Goal: Transaction & Acquisition: Purchase product/service

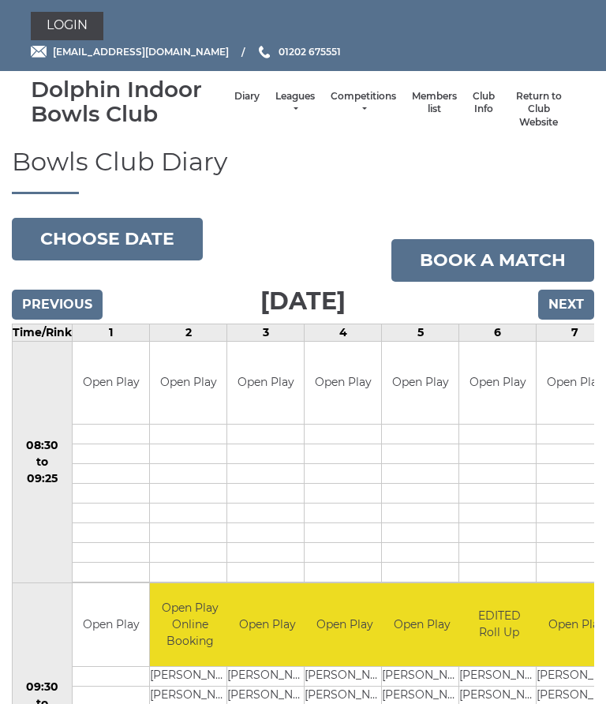
click at [67, 39] on link "Login" at bounding box center [67, 26] width 73 height 28
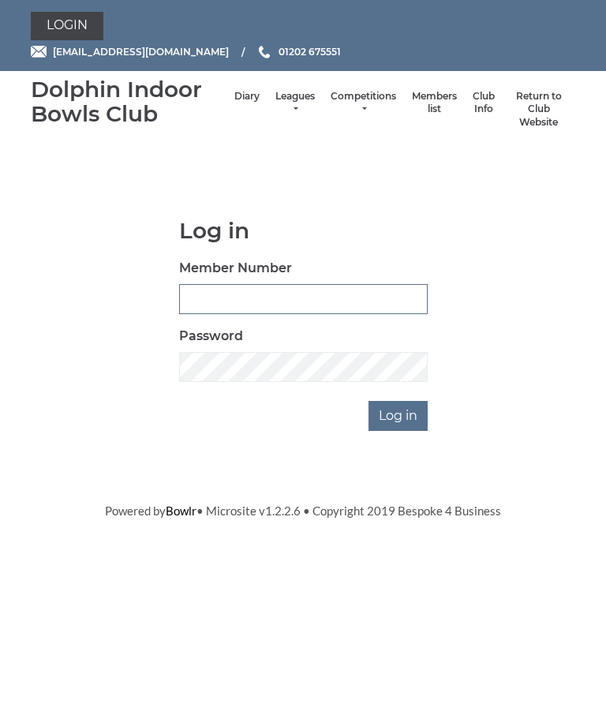
click at [197, 302] on input "Member Number" at bounding box center [303, 299] width 249 height 30
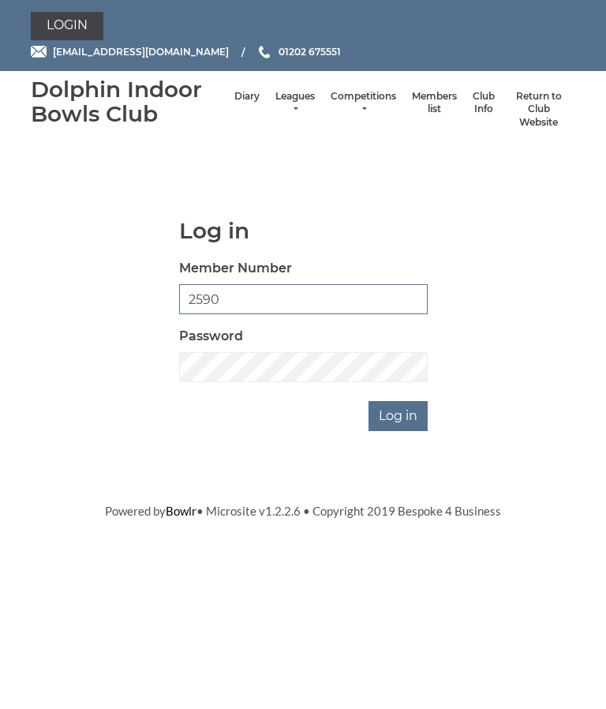
type input "2590"
click at [404, 417] on input "Log in" at bounding box center [398, 416] width 59 height 30
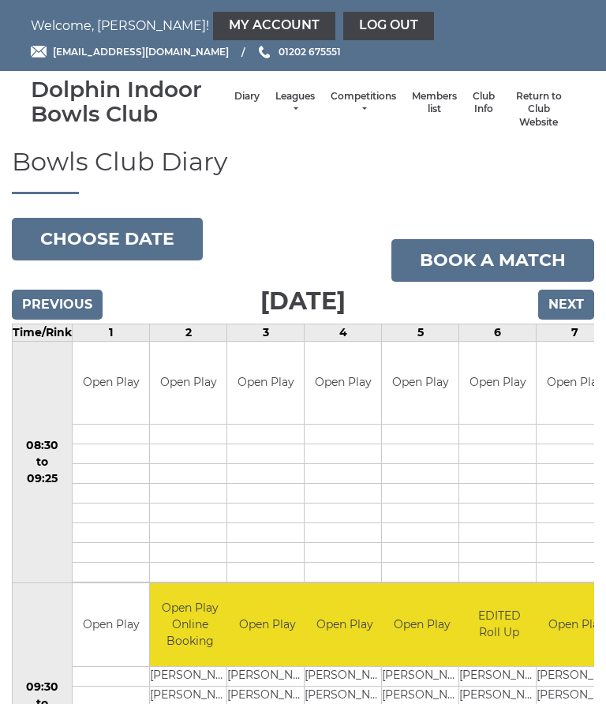
click at [213, 38] on link "My Account" at bounding box center [274, 26] width 122 height 28
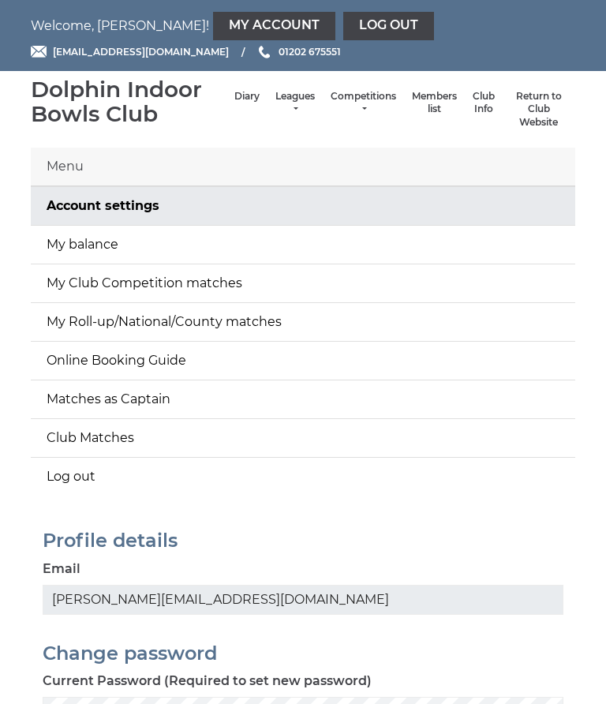
click at [69, 247] on link "My balance" at bounding box center [303, 245] width 545 height 38
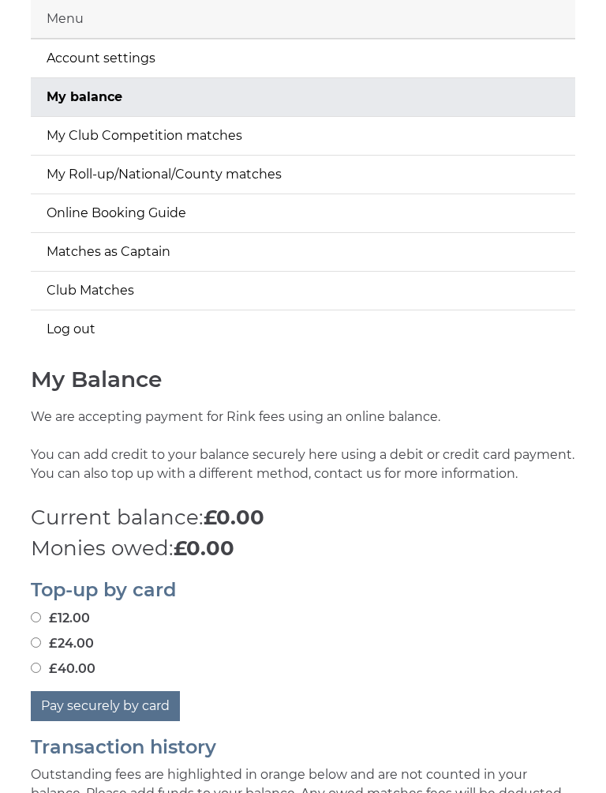
scroll to position [208, 0]
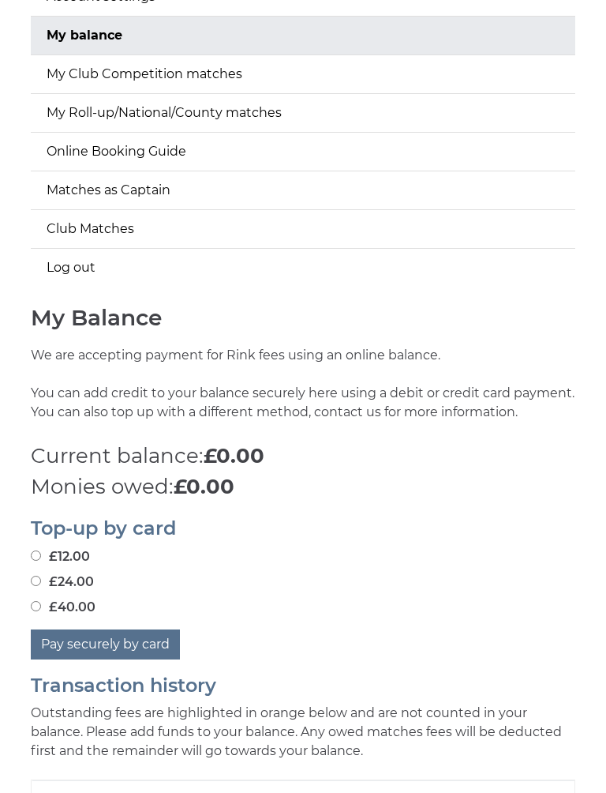
click at [37, 559] on input "£12.00" at bounding box center [36, 556] width 10 height 10
radio input "true"
click at [105, 648] on button "Pay securely by card" at bounding box center [105, 645] width 149 height 30
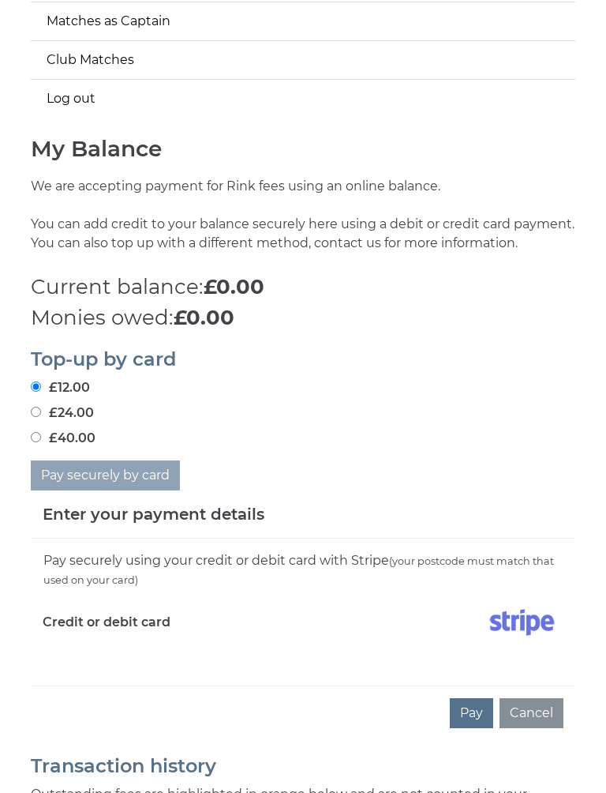
scroll to position [405, 0]
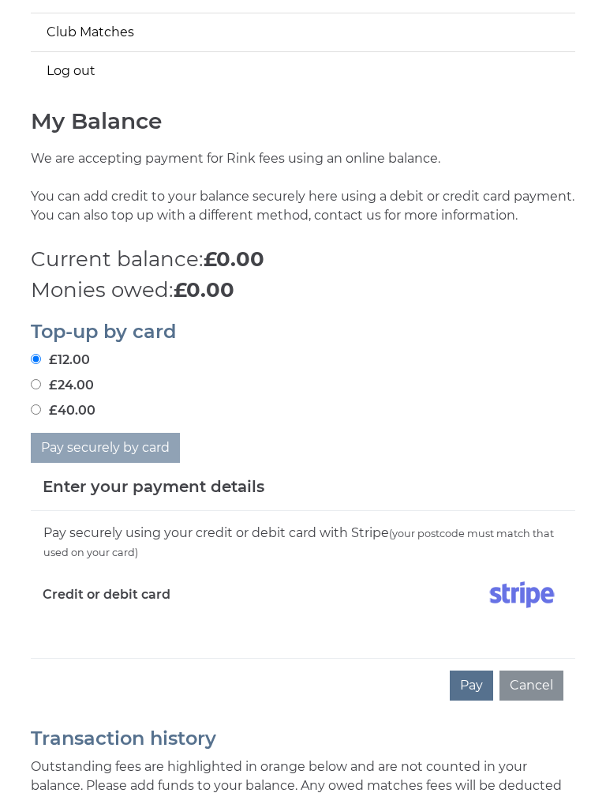
click at [62, 632] on div "Pay securely using your credit or debit card with Stripe (your postcode must ma…" at bounding box center [303, 586] width 545 height 148
click at [66, 616] on div "Credit or debit card" at bounding box center [167, 599] width 272 height 46
click at [59, 638] on div "Pay securely using your credit or debit card with Stripe (your postcode must ma…" at bounding box center [303, 586] width 545 height 148
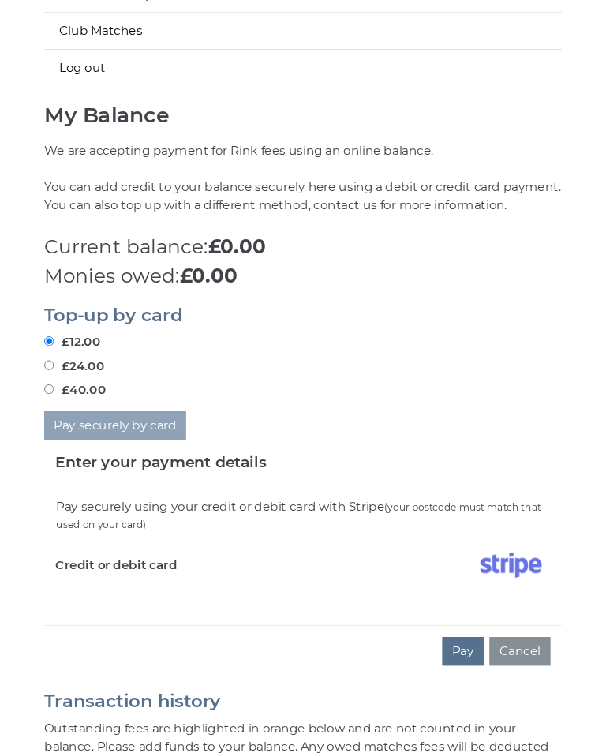
scroll to position [547, 0]
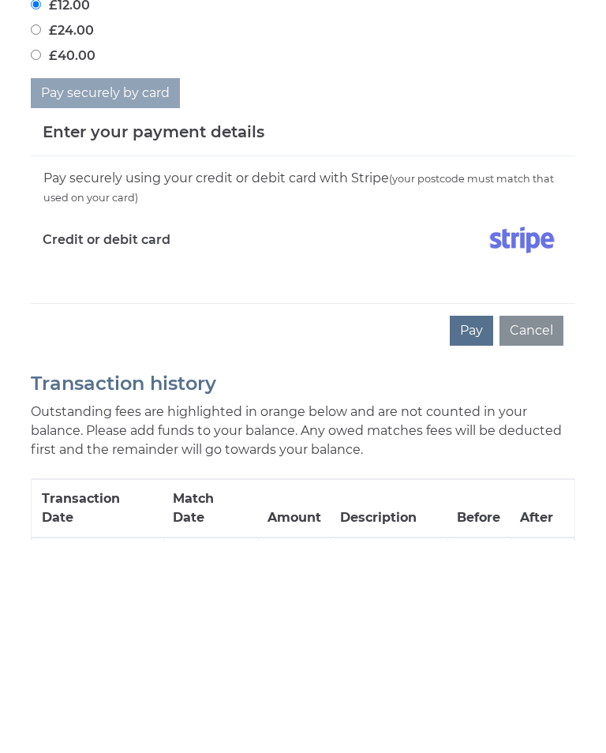
click at [482, 529] on button "Pay" at bounding box center [471, 544] width 43 height 30
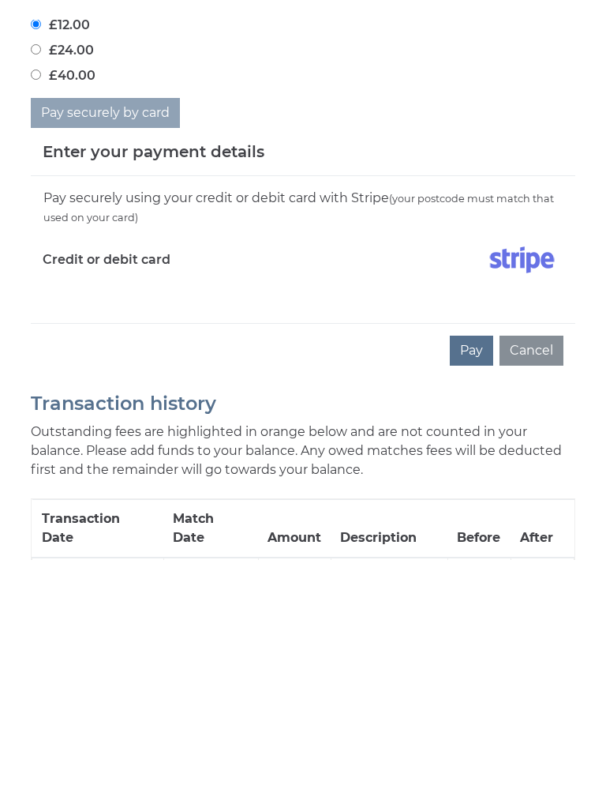
scroll to position [761, 0]
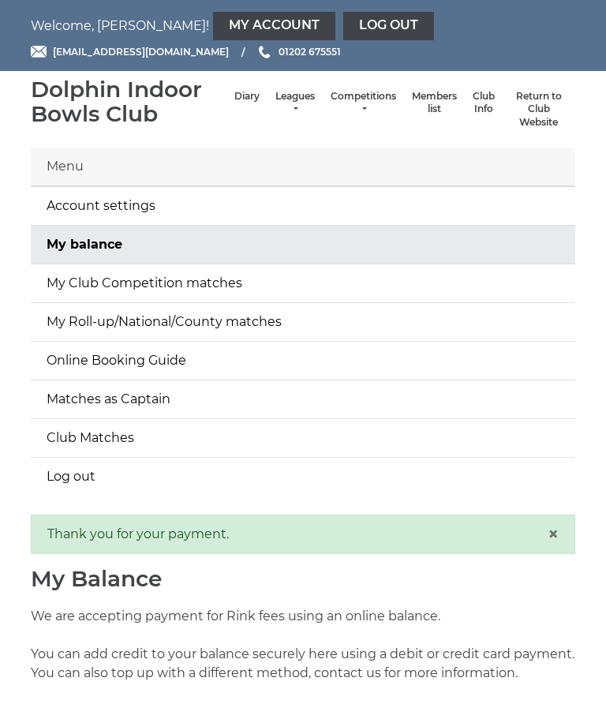
click at [344, 32] on link "Log out" at bounding box center [389, 26] width 91 height 28
